Goal: Task Accomplishment & Management: Manage account settings

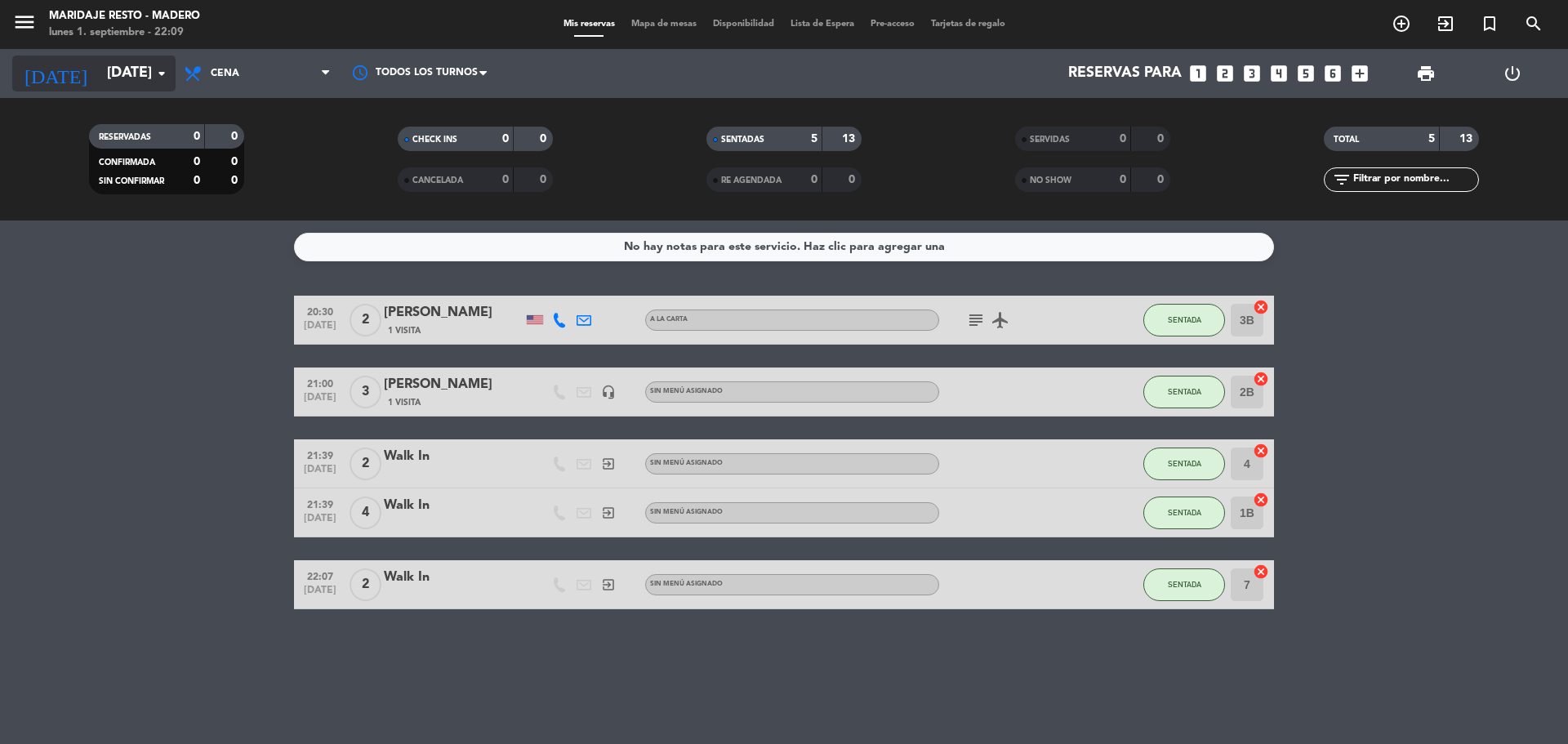
click at [113, 86] on input "[DATE]" at bounding box center [193, 73] width 189 height 32
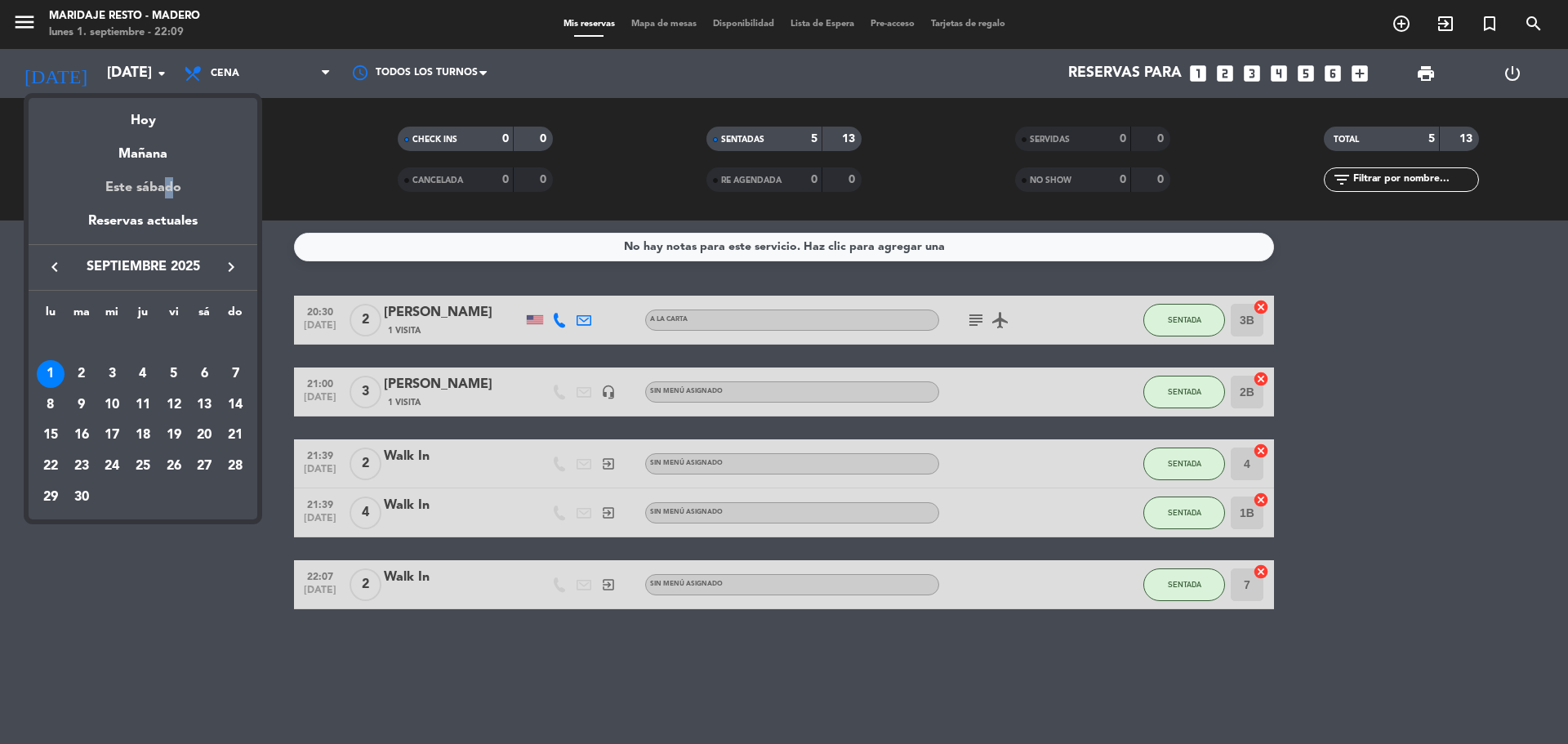
click at [162, 178] on div "Este sábado" at bounding box center [142, 187] width 229 height 46
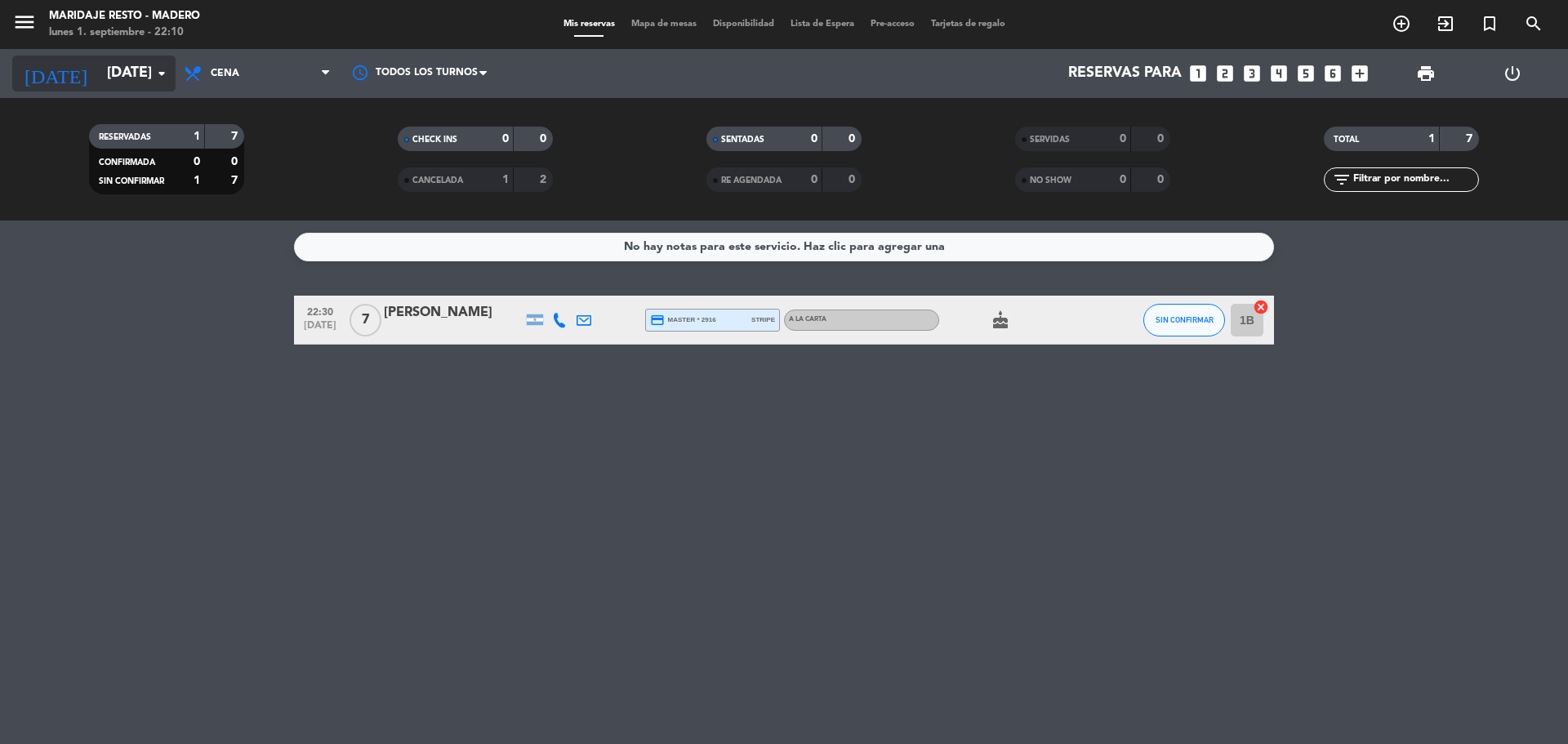
click at [134, 68] on input "[DATE]" at bounding box center [193, 73] width 189 height 32
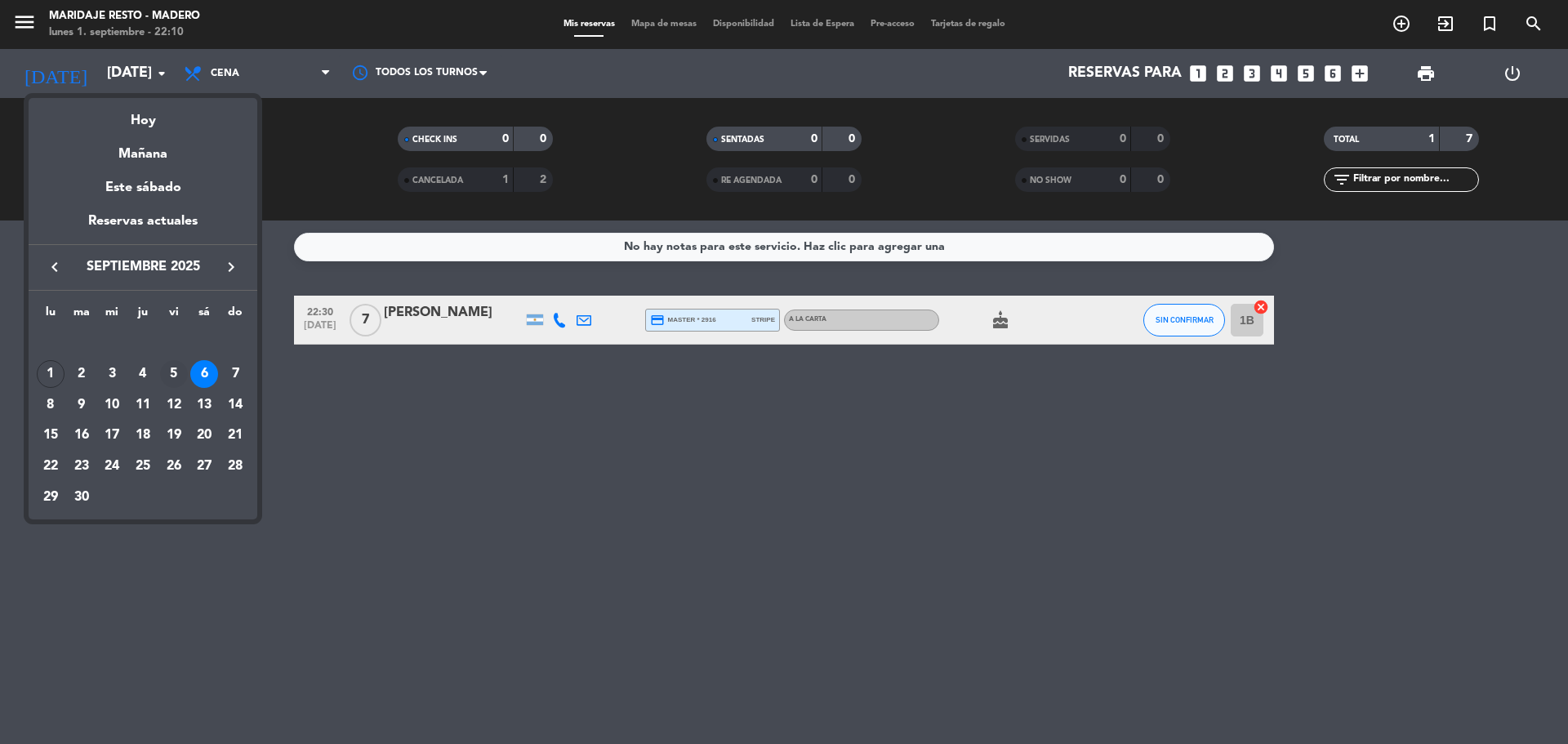
click at [168, 369] on div "5" at bounding box center [174, 374] width 27 height 27
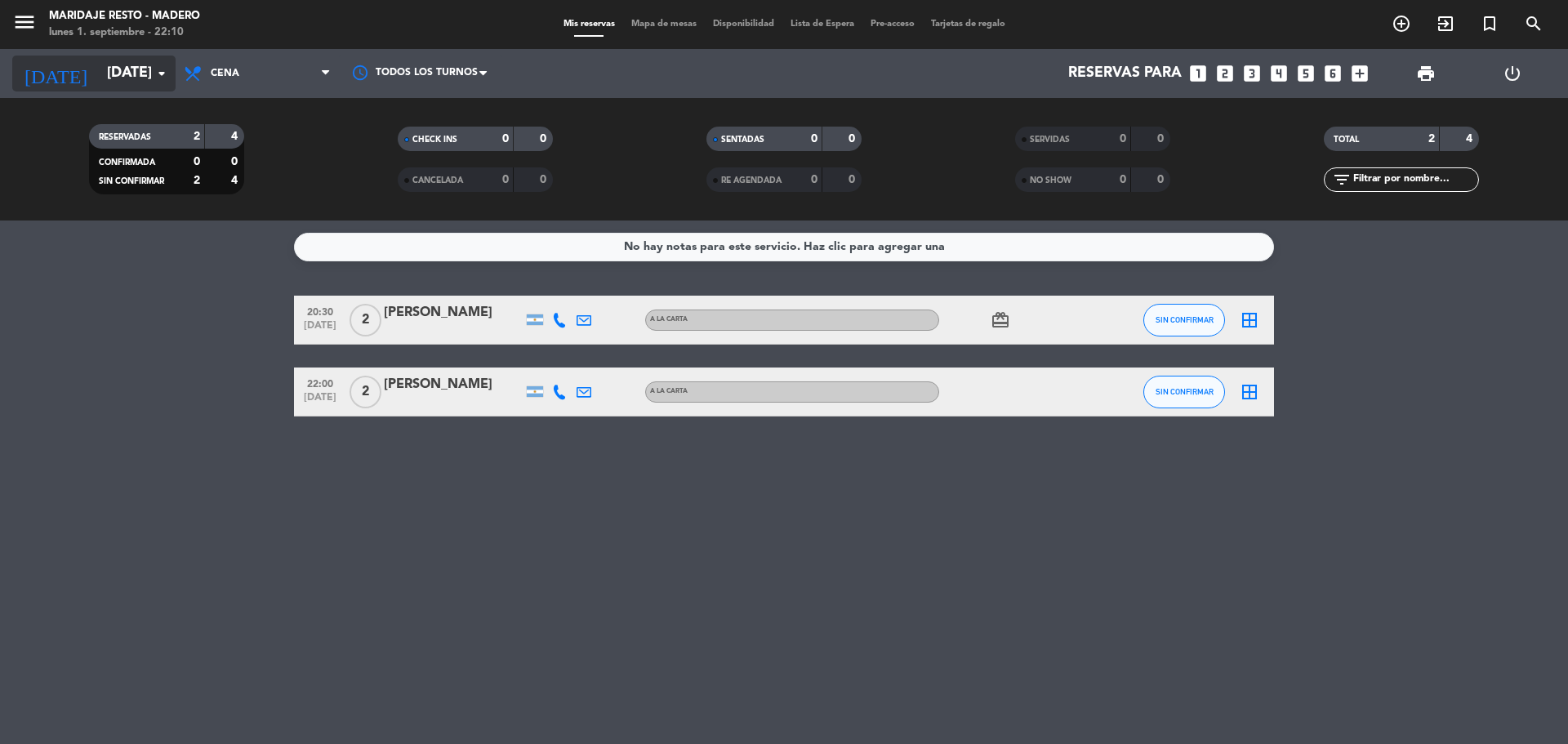
click at [143, 75] on input "[DATE]" at bounding box center [193, 73] width 189 height 32
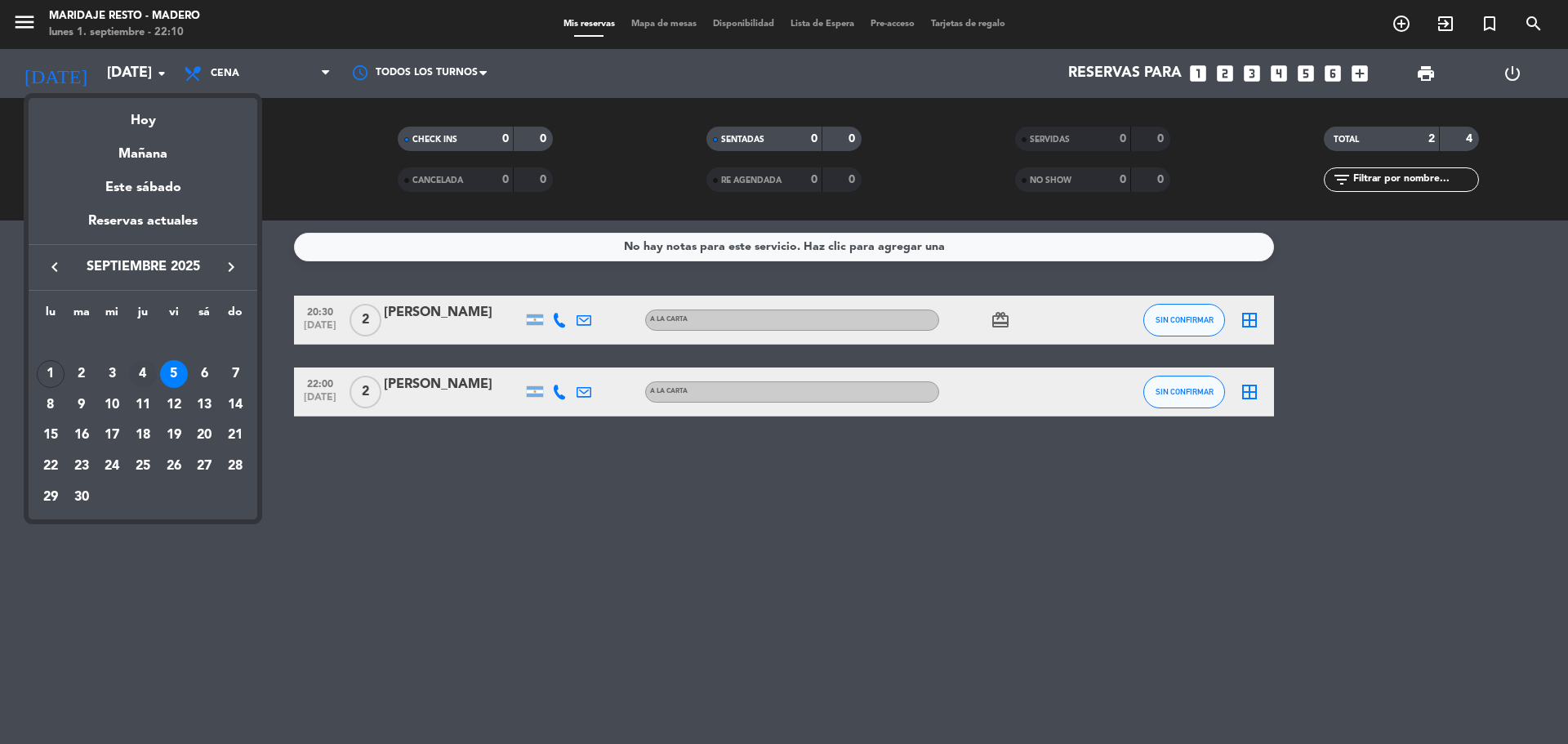
click at [143, 368] on div "4" at bounding box center [143, 374] width 27 height 27
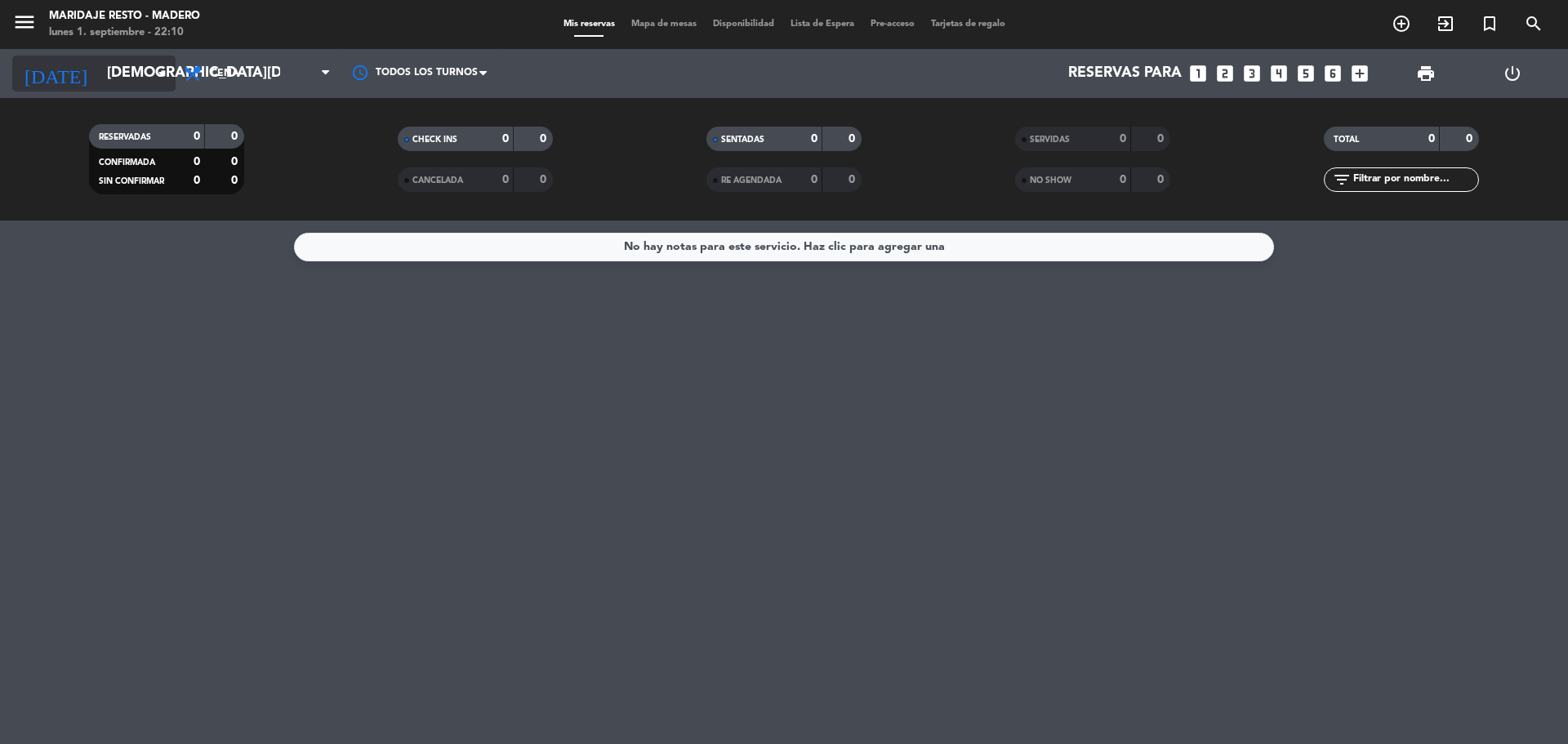
click at [142, 79] on input "[DEMOGRAPHIC_DATA][DATE]" at bounding box center [193, 73] width 189 height 32
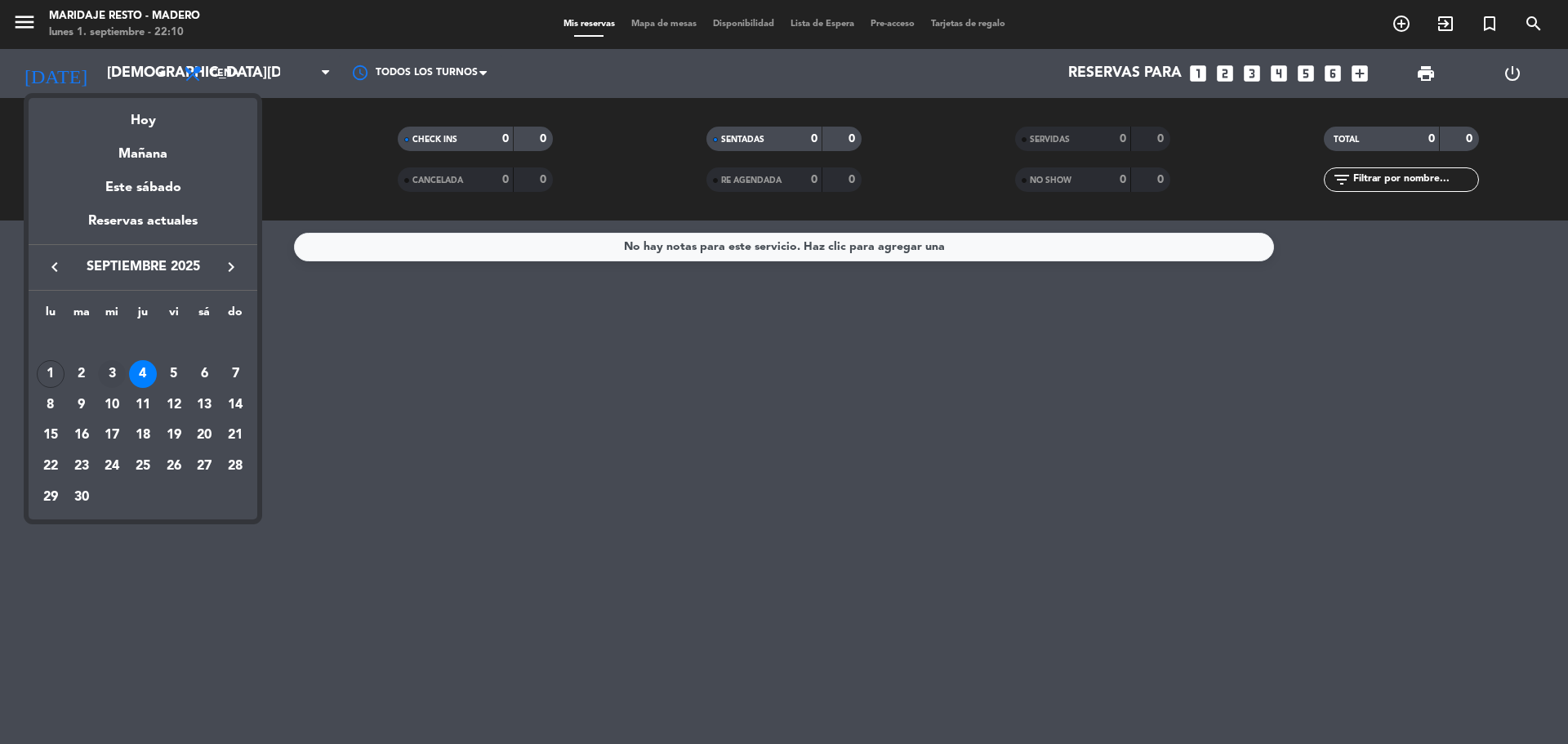
click at [115, 363] on div "3" at bounding box center [112, 374] width 27 height 27
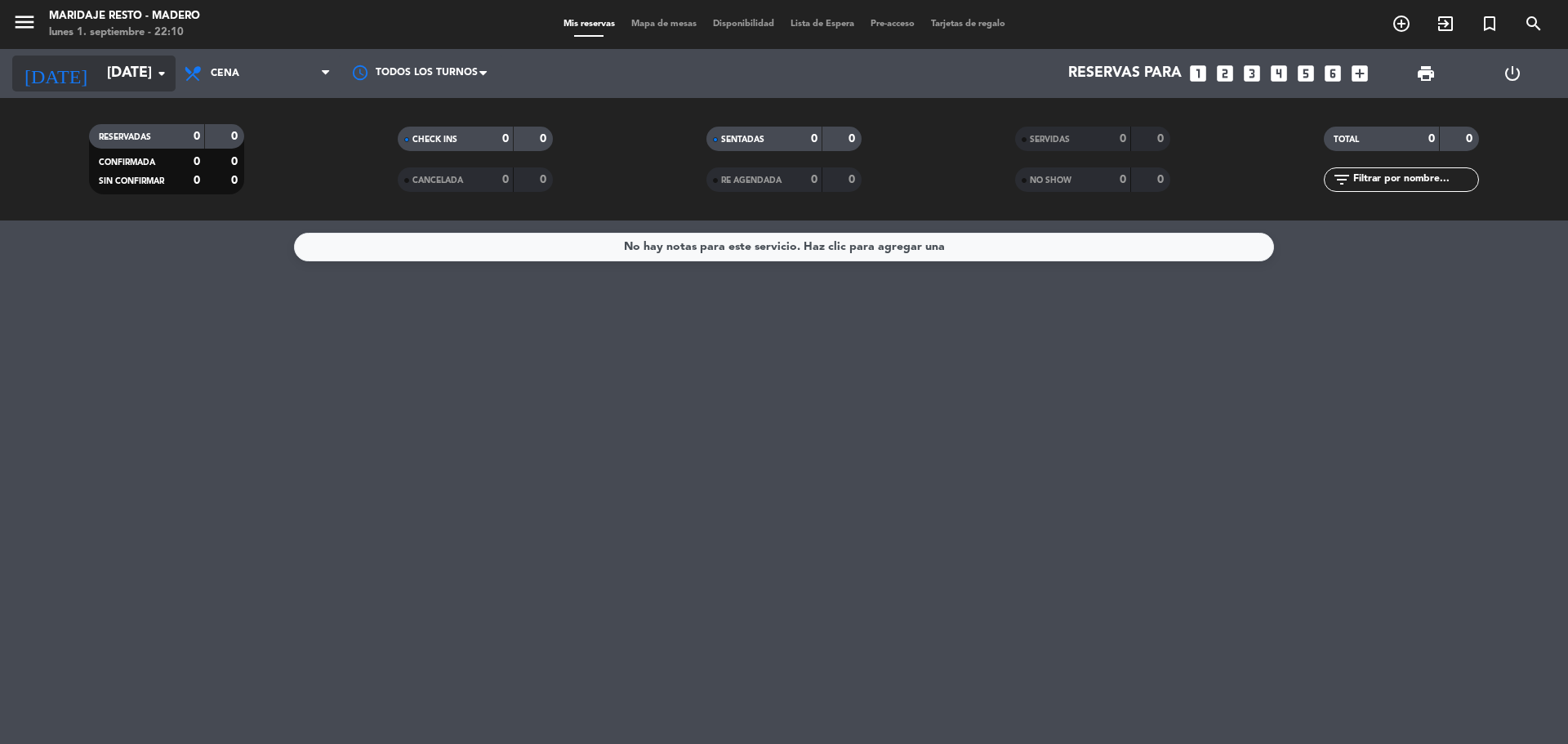
click at [129, 78] on input "[DATE]" at bounding box center [193, 73] width 189 height 32
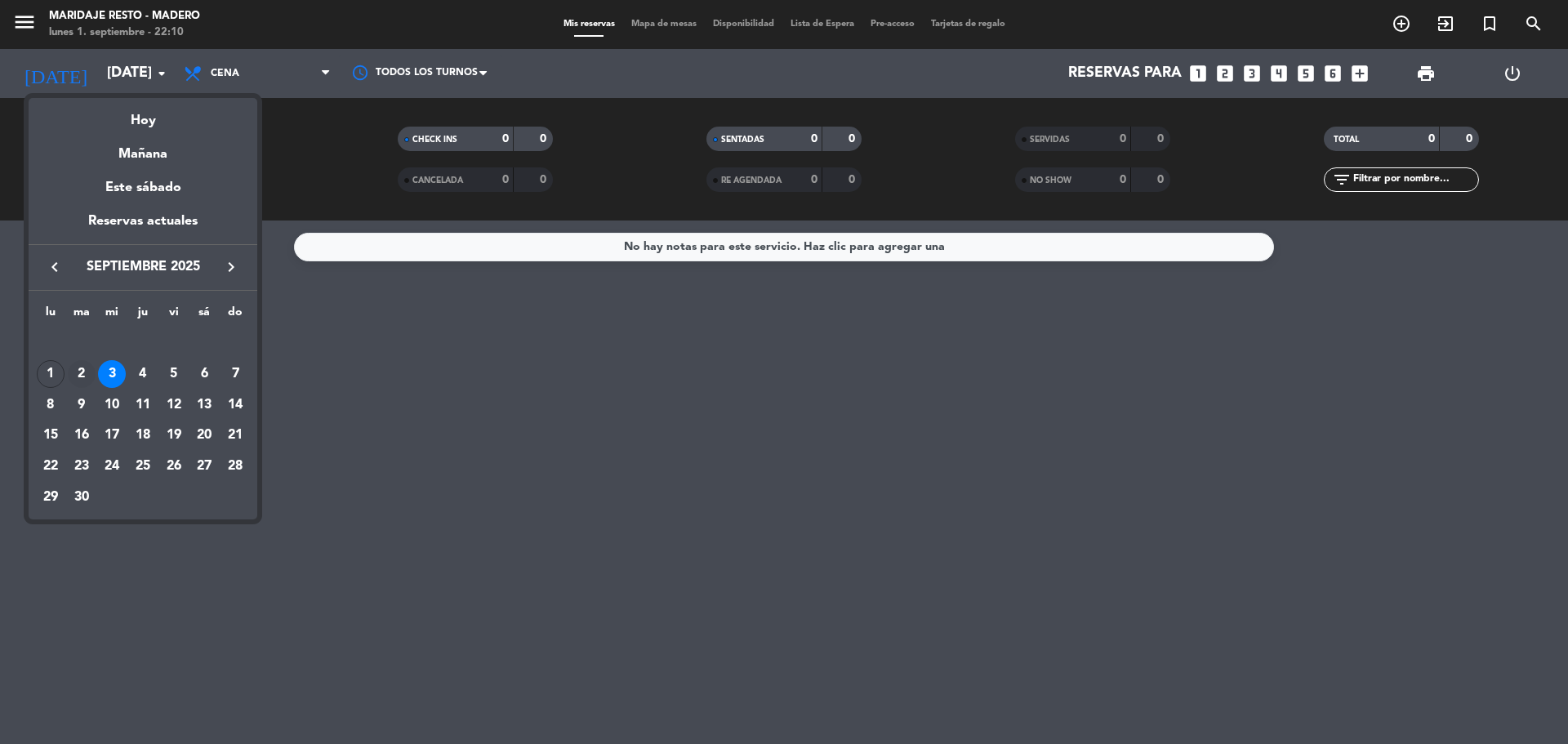
click at [88, 368] on div "2" at bounding box center [81, 374] width 27 height 27
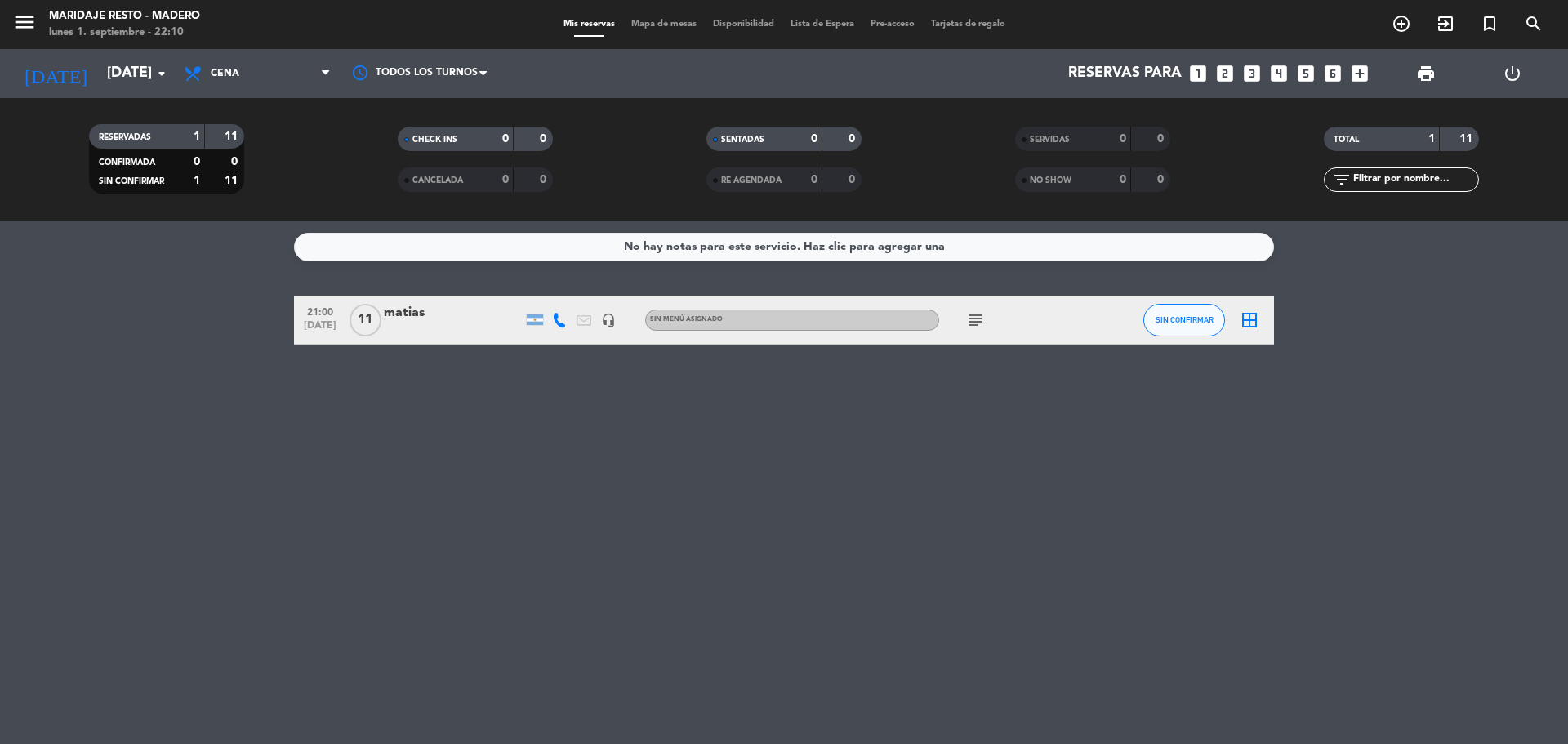
click at [975, 326] on icon "subject" at bounding box center [976, 320] width 20 height 20
click at [1031, 323] on div "subject vip" at bounding box center [1013, 319] width 147 height 48
click at [113, 78] on input "[DATE]" at bounding box center [193, 73] width 189 height 32
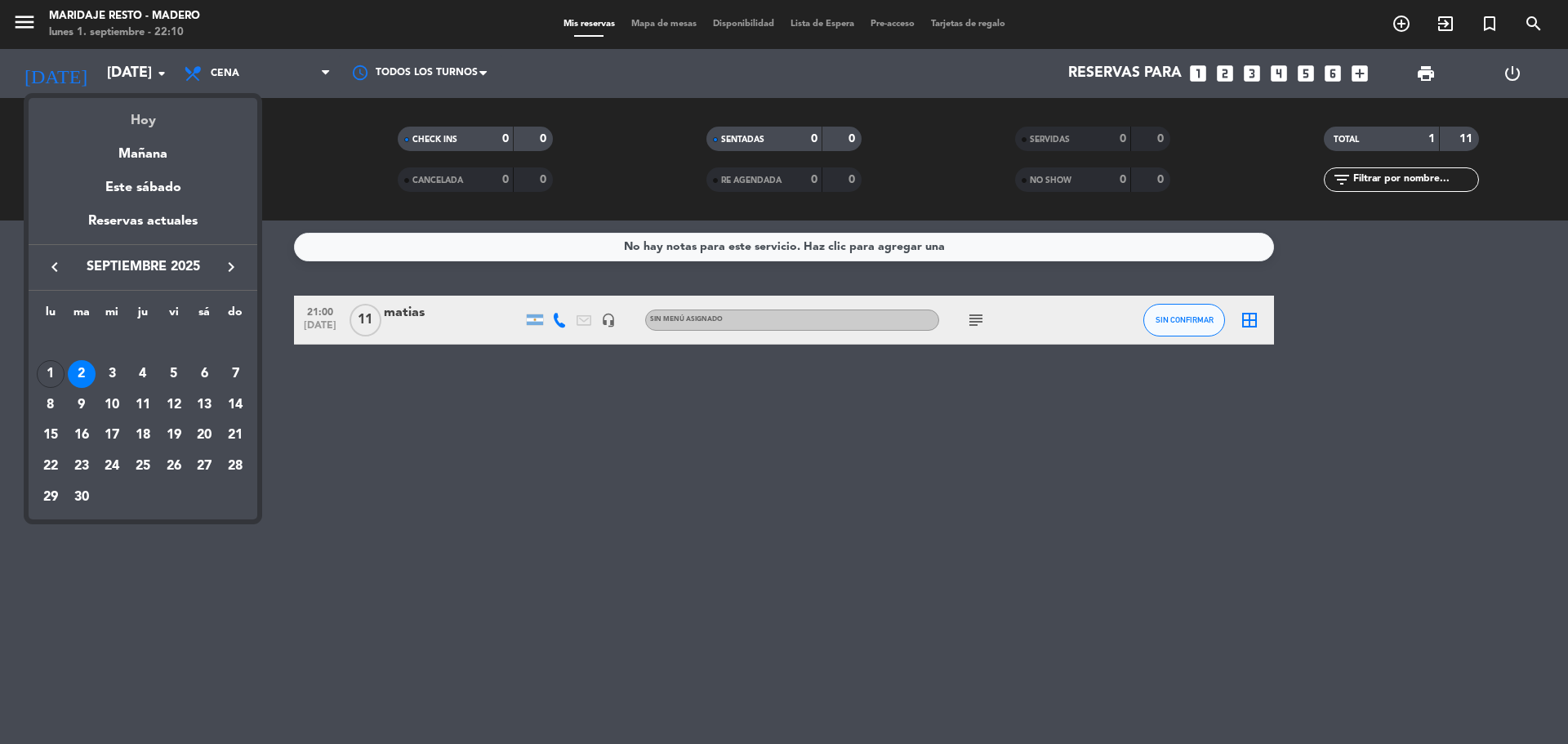
click at [150, 121] on div "Hoy" at bounding box center [142, 115] width 229 height 33
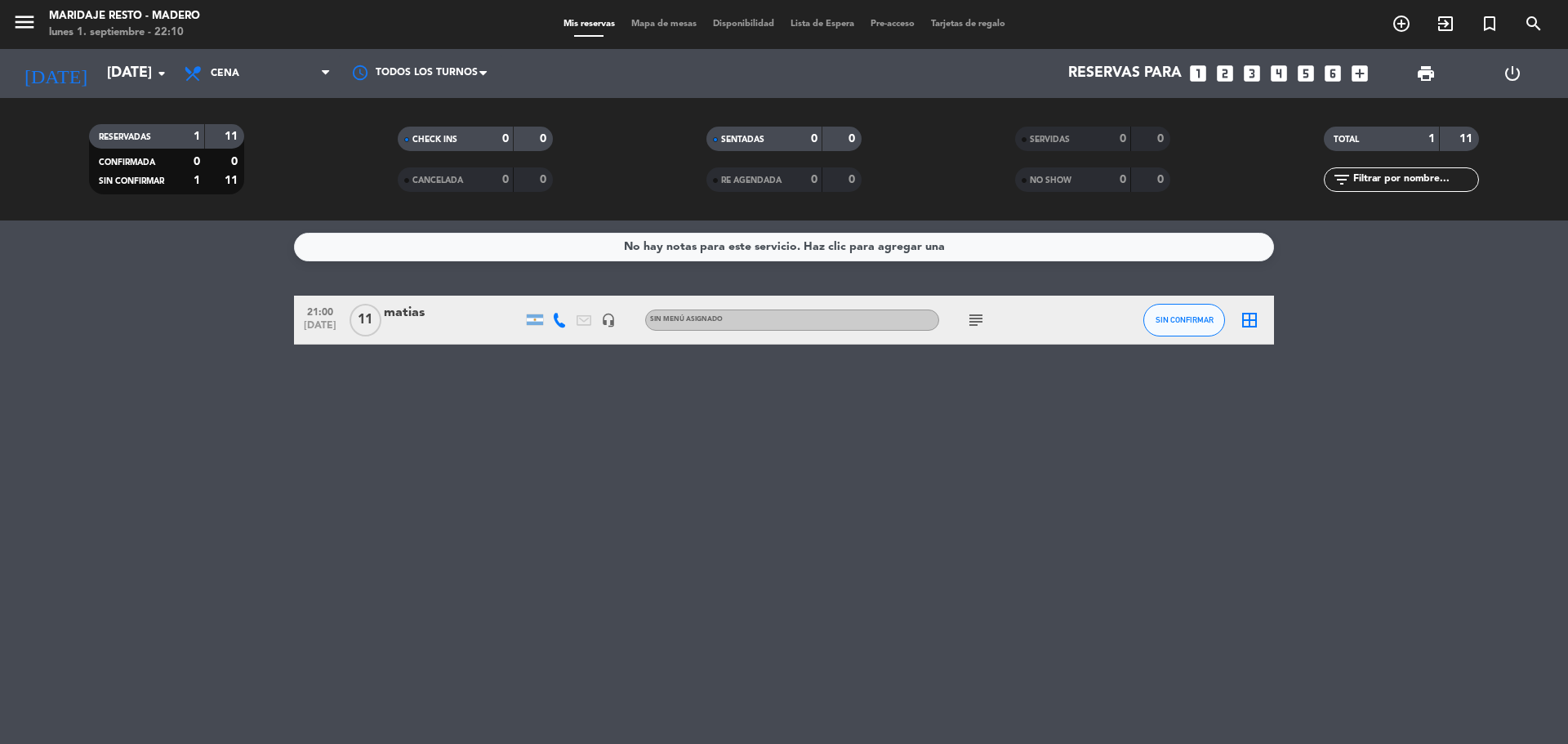
type input "[DATE]"
